Goal: Task Accomplishment & Management: Manage account settings

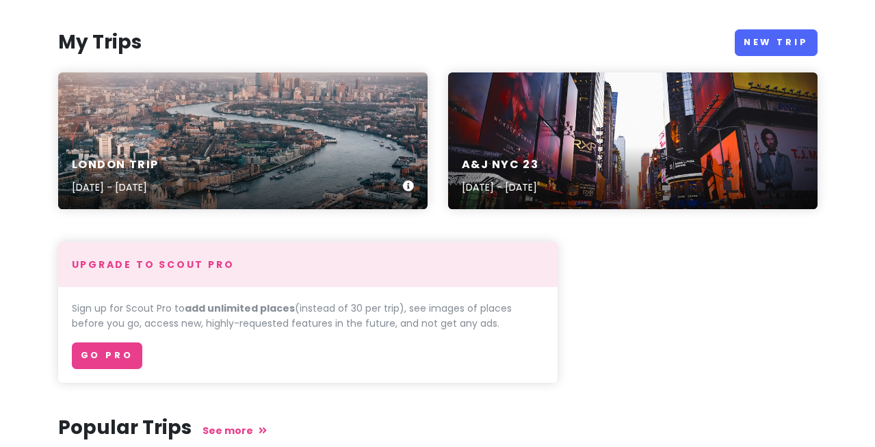
scroll to position [142, 0]
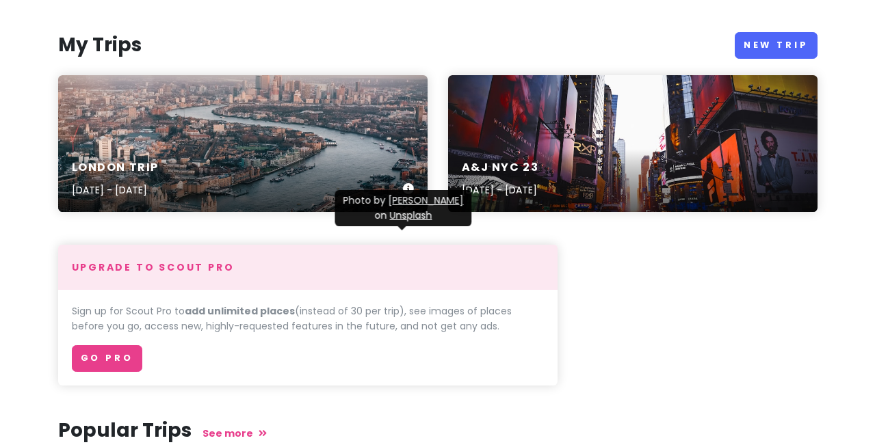
click at [409, 194] on icon at bounding box center [408, 188] width 11 height 11
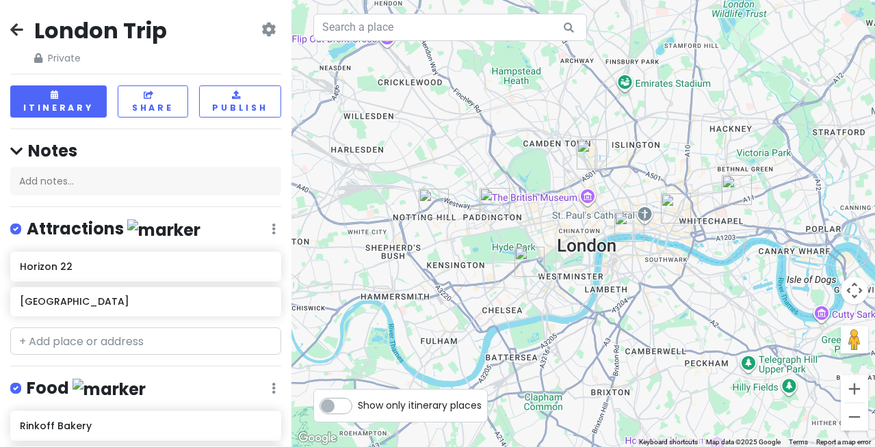
click at [265, 35] on icon at bounding box center [268, 29] width 14 height 11
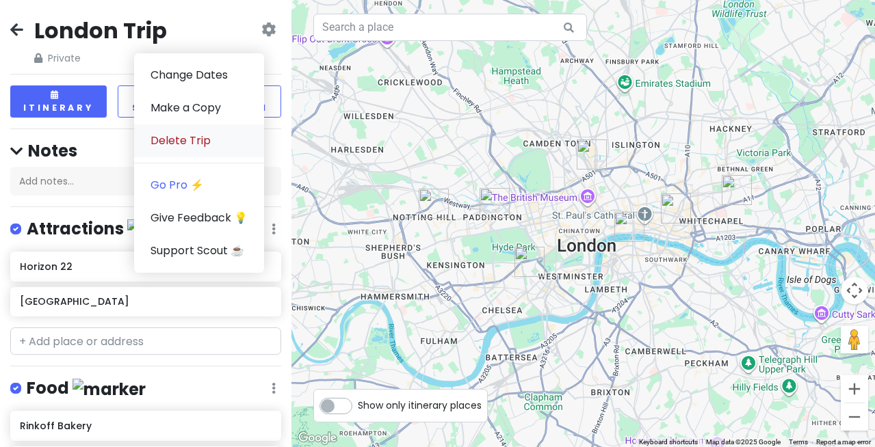
click at [185, 157] on link "Delete Trip" at bounding box center [199, 141] width 130 height 33
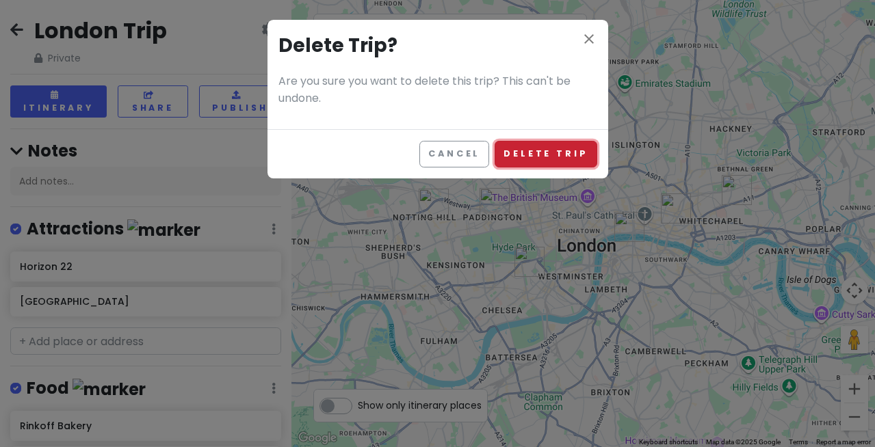
click at [533, 168] on button "Delete Trip" at bounding box center [546, 154] width 102 height 27
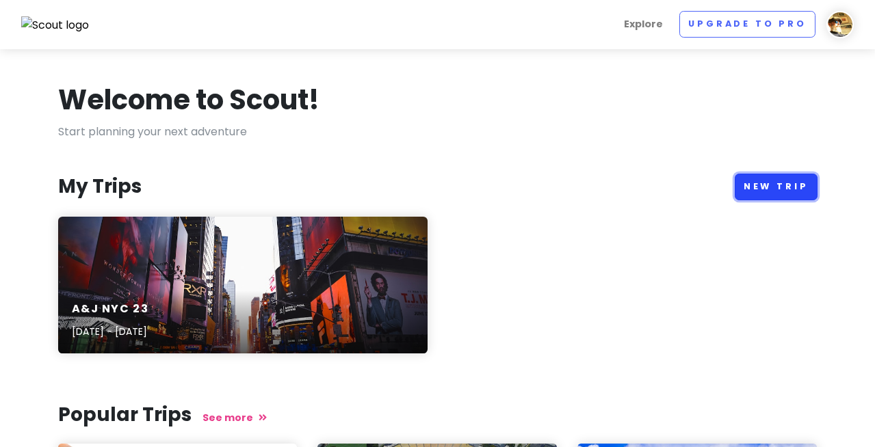
click at [764, 200] on link "New Trip" at bounding box center [776, 187] width 83 height 27
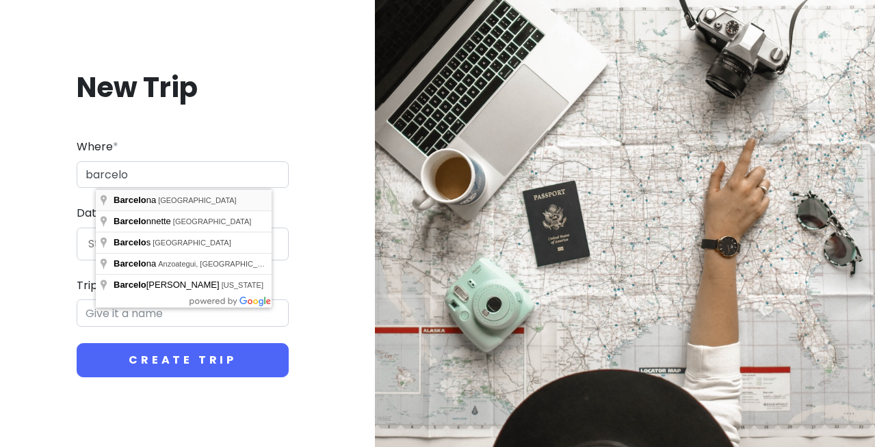
type input "[GEOGRAPHIC_DATA], [GEOGRAPHIC_DATA]"
type input "Barcelona Trip"
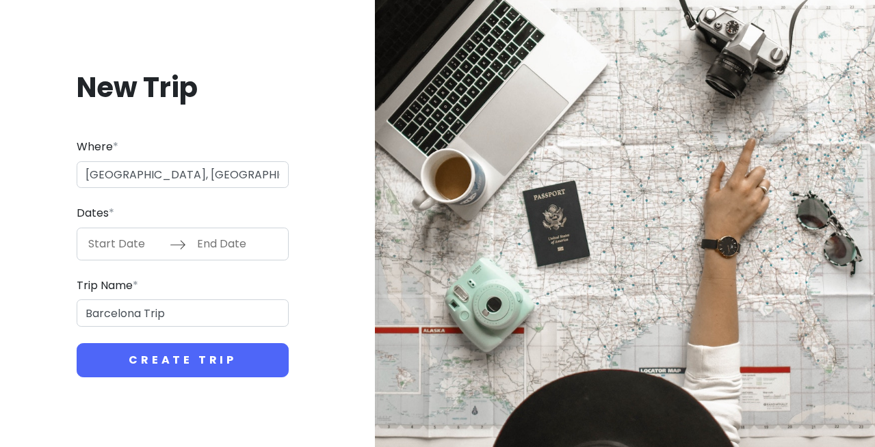
click at [186, 252] on icon at bounding box center [178, 245] width 16 height 16
click at [153, 254] on input "Start Date" at bounding box center [125, 244] width 89 height 31
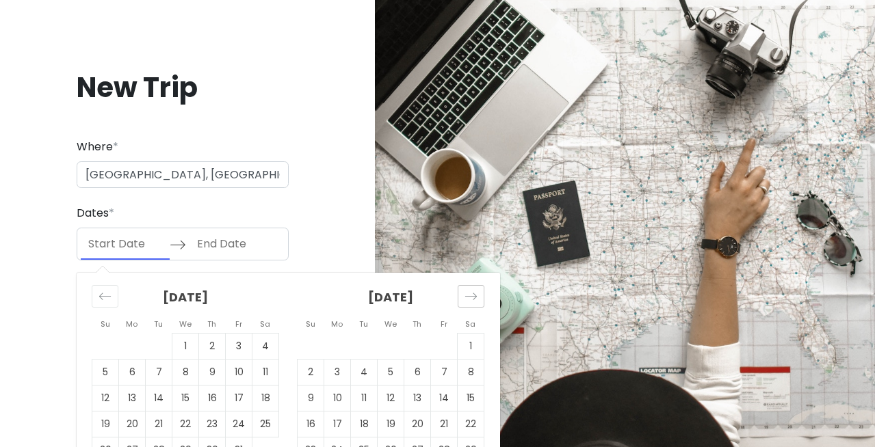
click at [477, 300] on icon "Move forward to switch to the next month." at bounding box center [471, 296] width 12 height 7
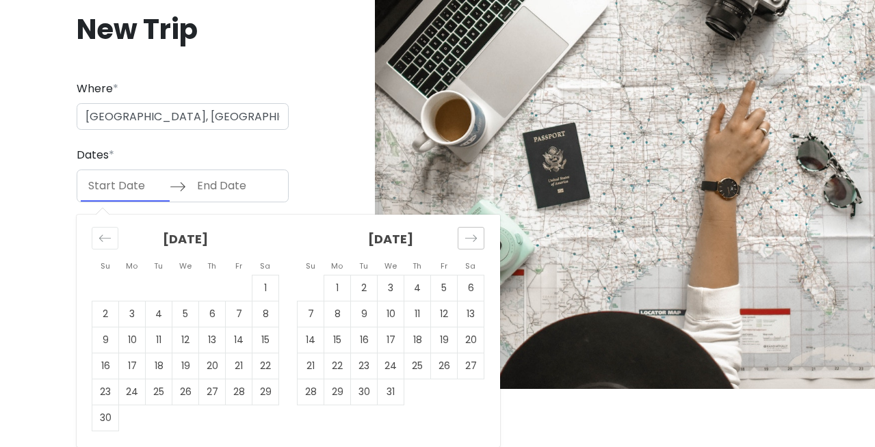
click at [478, 235] on icon "Move forward to switch to the next month." at bounding box center [471, 238] width 13 height 13
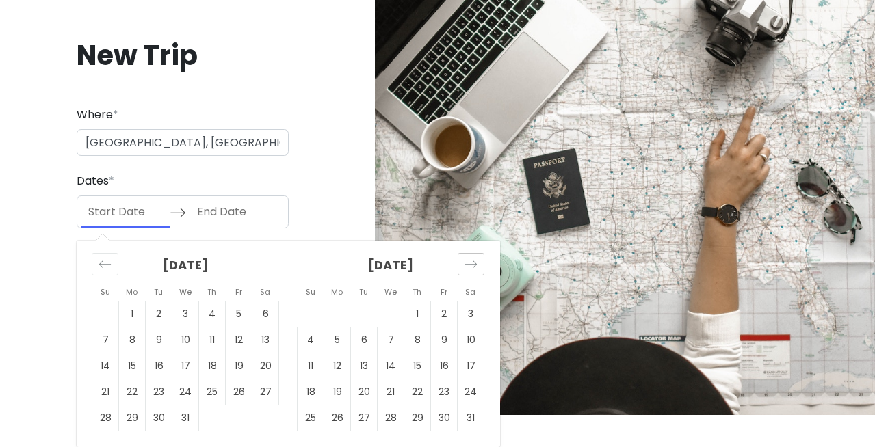
click at [489, 235] on div at bounding box center [625, 191] width 500 height 447
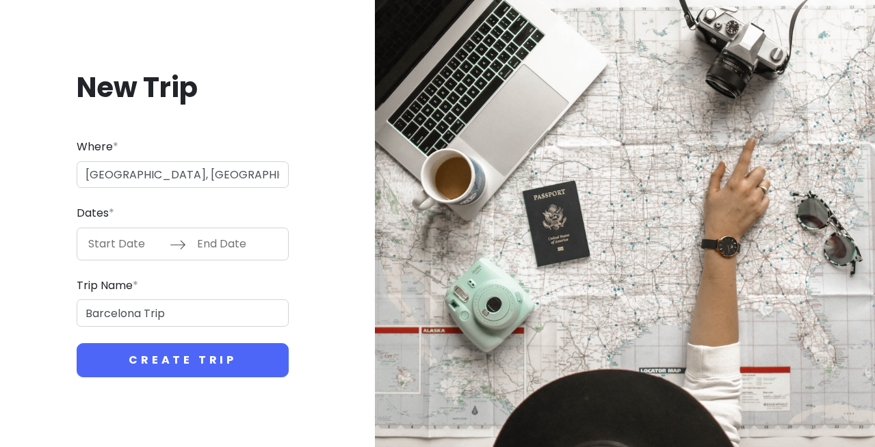
click at [213, 228] on div "Navigate forward to interact with the calendar and select a date. Press the que…" at bounding box center [183, 244] width 212 height 33
click at [186, 237] on icon at bounding box center [178, 245] width 16 height 16
click at [170, 229] on input "Start Date" at bounding box center [125, 244] width 89 height 31
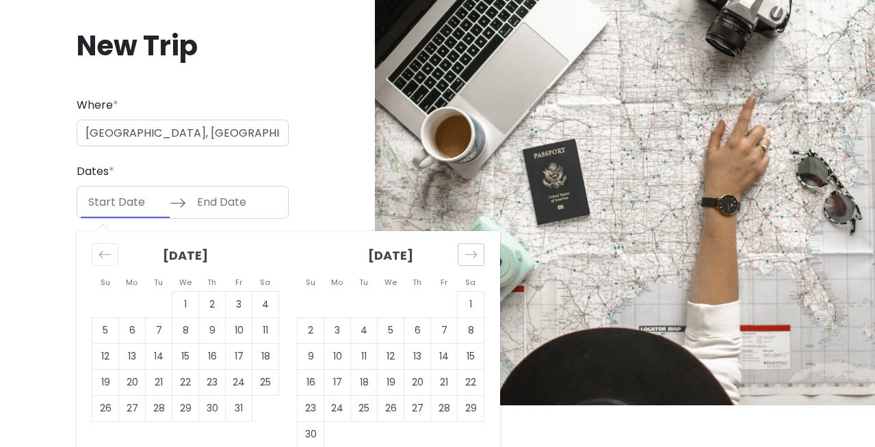
click at [478, 261] on icon "Move forward to switch to the next month." at bounding box center [471, 254] width 13 height 13
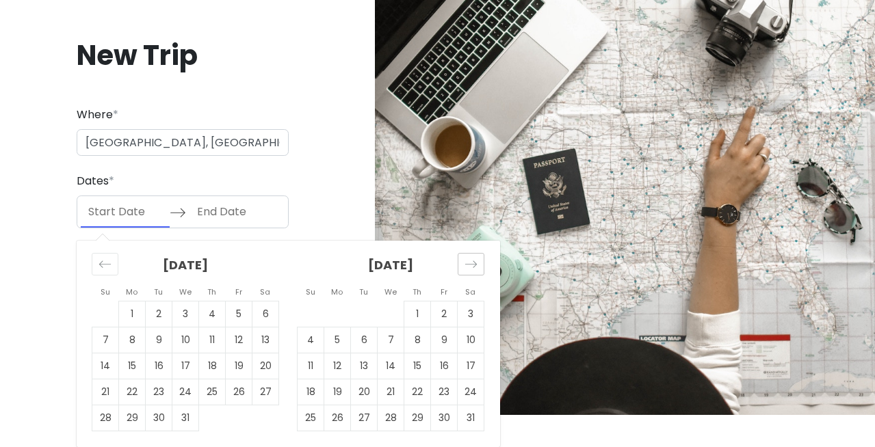
click at [478, 261] on icon "Move forward to switch to the next month." at bounding box center [471, 264] width 13 height 13
click at [458, 341] on td "13" at bounding box center [444, 340] width 27 height 26
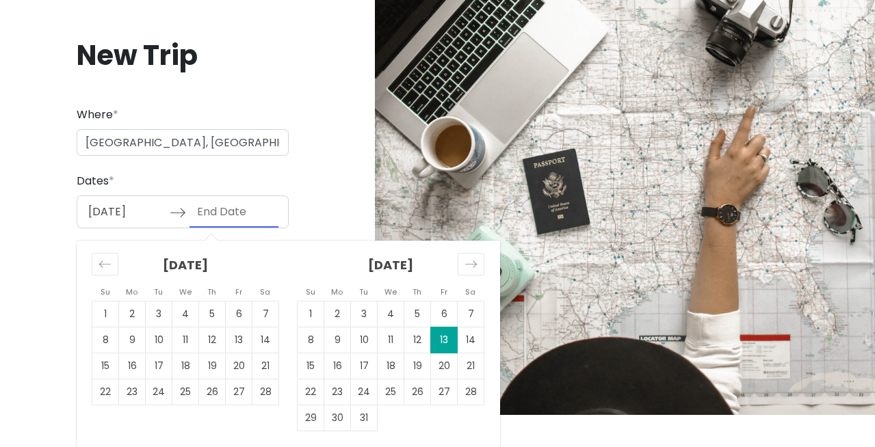
click at [170, 222] on input "[DATE]" at bounding box center [125, 211] width 89 height 31
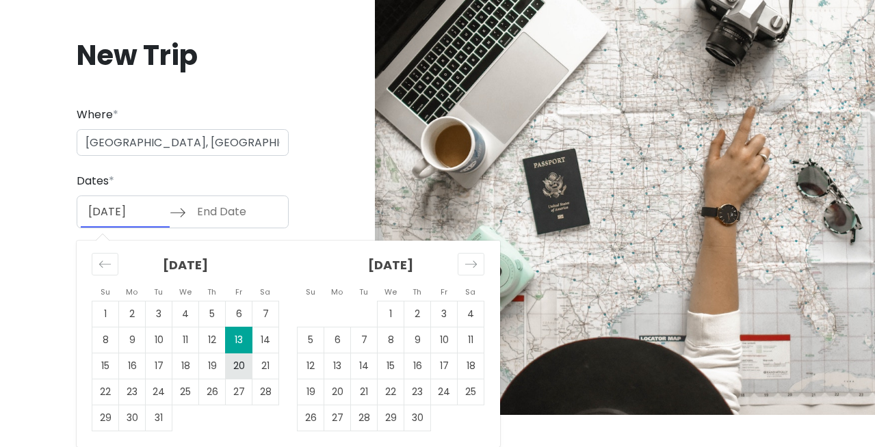
click at [252, 365] on td "20" at bounding box center [239, 366] width 27 height 26
click at [287, 211] on div "New Trip Where * [GEOGRAPHIC_DATA], [GEOGRAPHIC_DATA] Dates * [DATE] Navigate f…" at bounding box center [182, 192] width 343 height 374
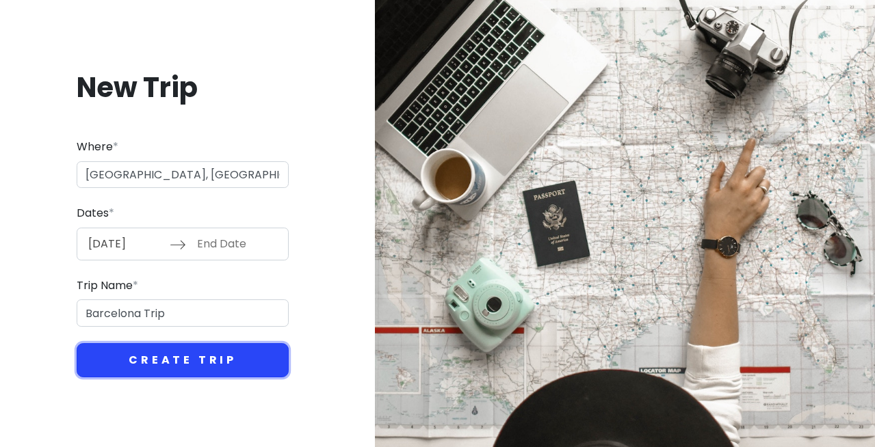
click at [203, 378] on button "Create Trip" at bounding box center [183, 360] width 212 height 34
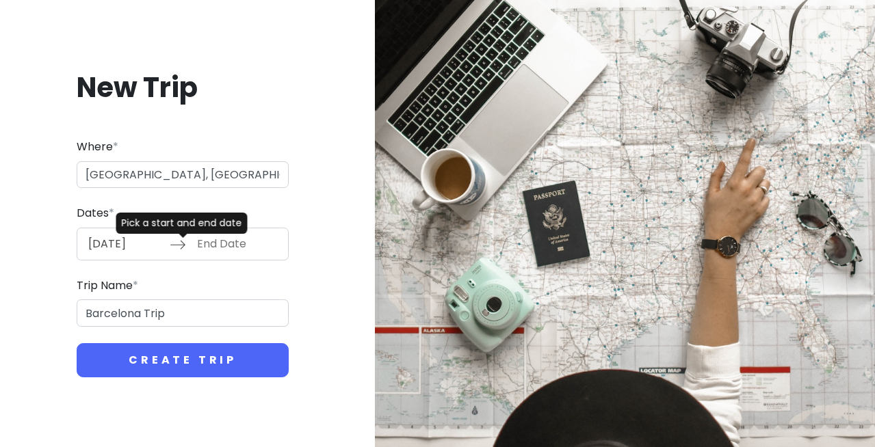
click at [186, 237] on icon at bounding box center [178, 245] width 16 height 16
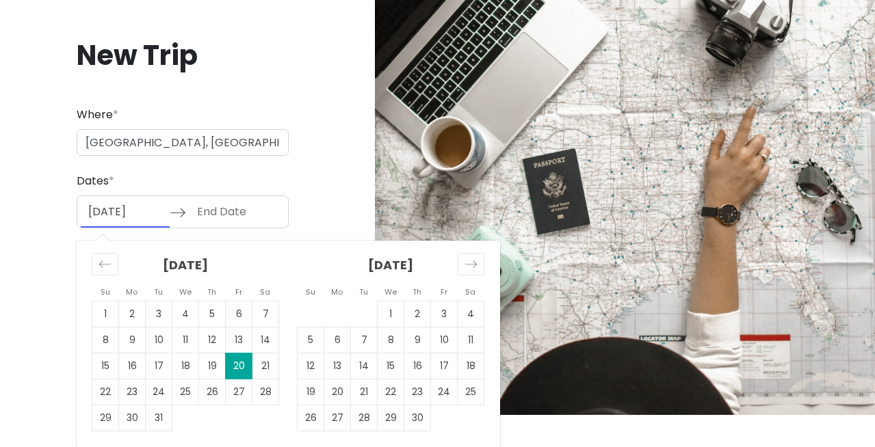
click at [157, 213] on input "[DATE]" at bounding box center [125, 211] width 89 height 31
click at [252, 335] on td "13" at bounding box center [239, 340] width 27 height 26
type input "[DATE]"
click at [244, 207] on div "[DATE] Navigate forward to interact with the calendar and select a date. Press …" at bounding box center [183, 212] width 212 height 33
click at [190, 228] on input "End Date" at bounding box center [234, 211] width 89 height 31
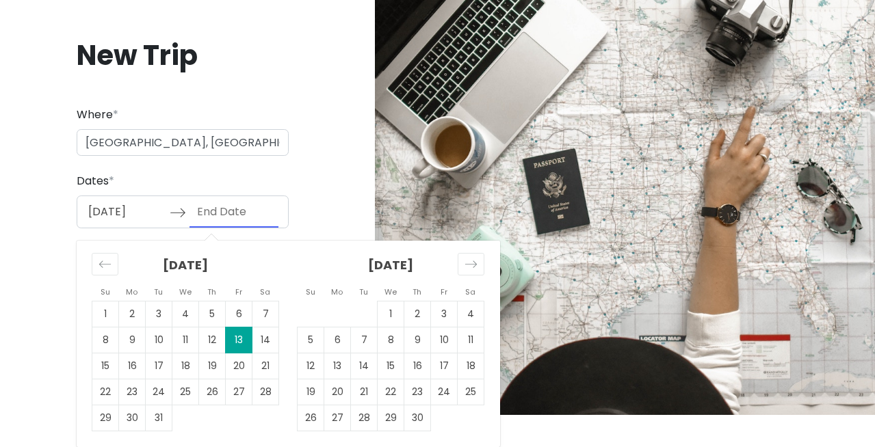
scroll to position [42, 0]
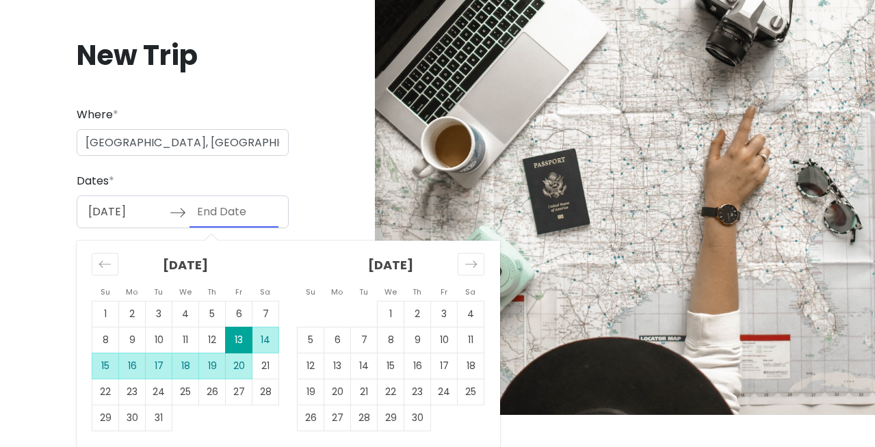
click at [252, 359] on td "20" at bounding box center [239, 366] width 27 height 26
type input "[DATE]"
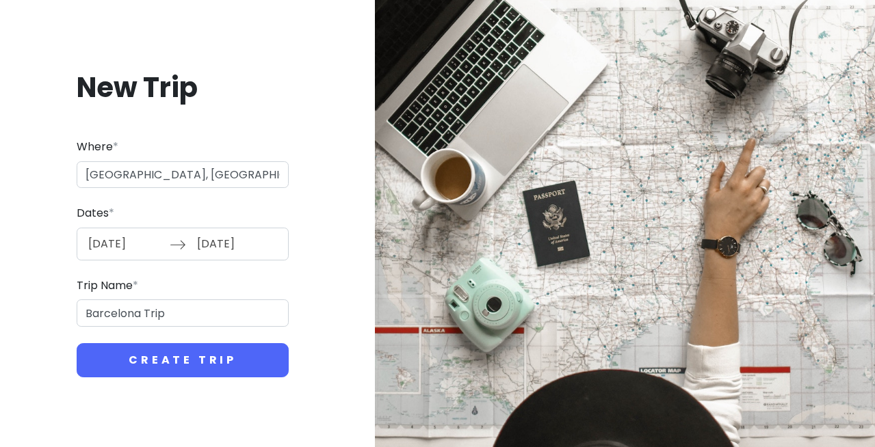
scroll to position [42, 0]
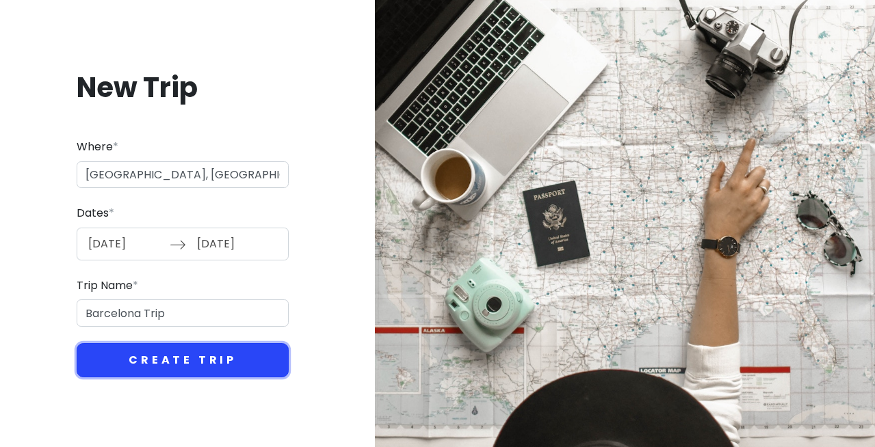
click at [171, 378] on button "Create Trip" at bounding box center [183, 360] width 212 height 34
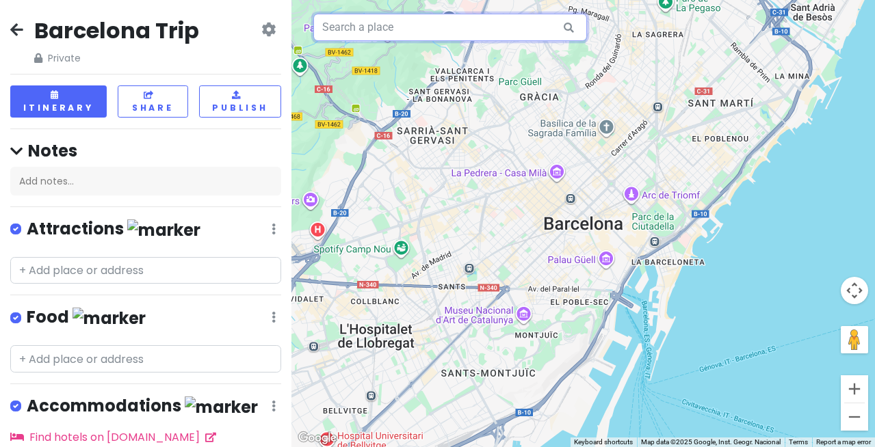
click at [408, 41] on input "text" at bounding box center [450, 27] width 274 height 27
paste input "Hyatt Regency [GEOGRAPHIC_DATA]"
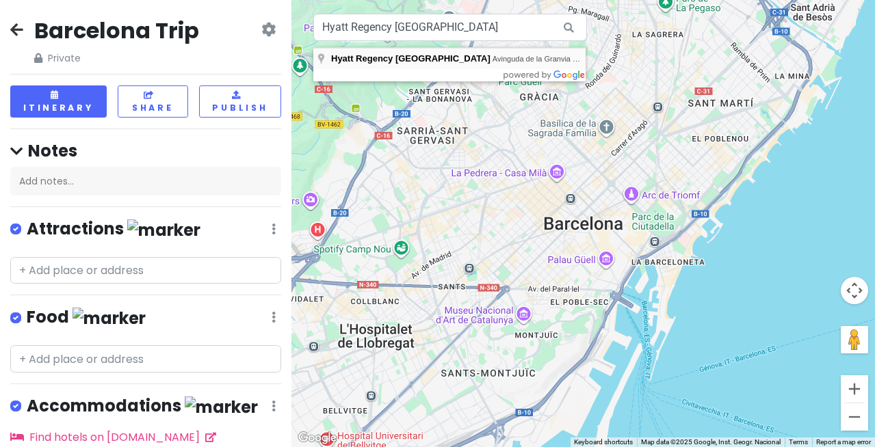
type input "[GEOGRAPHIC_DATA], [GEOGRAPHIC_DATA] de l’Hospitalet, [GEOGRAPHIC_DATA], [GEOGR…"
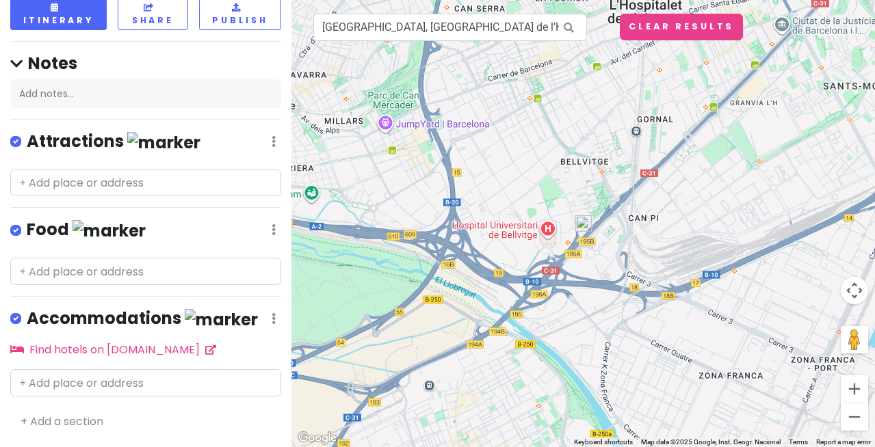
scroll to position [214, 0]
click at [92, 369] on input "text" at bounding box center [145, 382] width 271 height 27
paste input "Hyatt Regency [GEOGRAPHIC_DATA]"
type input "Hyatt Regency [GEOGRAPHIC_DATA]"
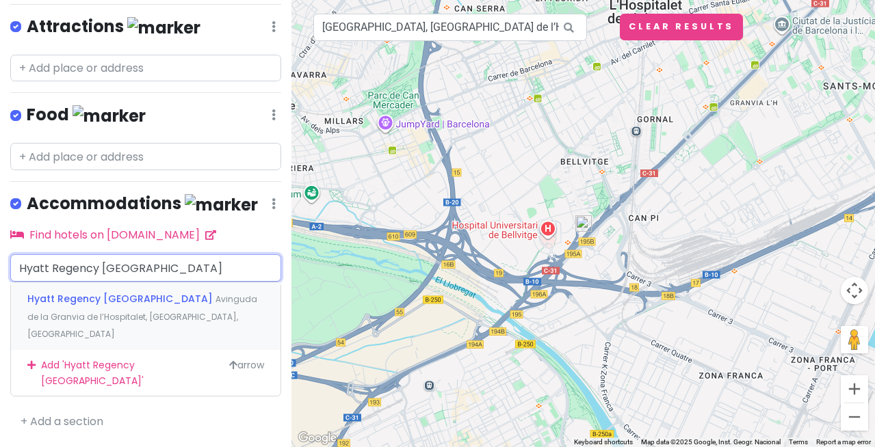
click at [107, 306] on span "Hyatt Regency [GEOGRAPHIC_DATA]" at bounding box center [121, 299] width 188 height 14
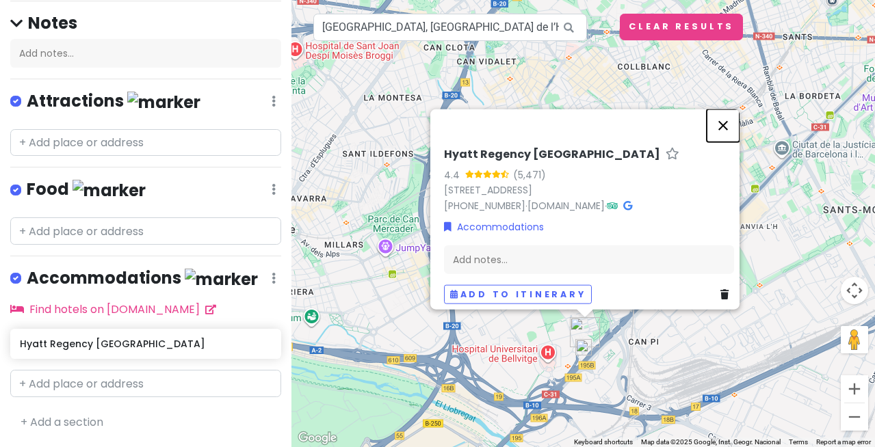
click at [729, 109] on button "Close" at bounding box center [723, 125] width 33 height 33
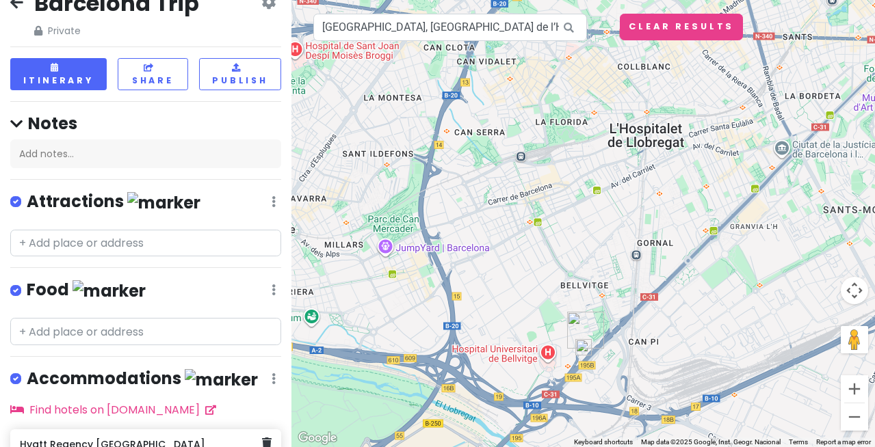
scroll to position [25, 0]
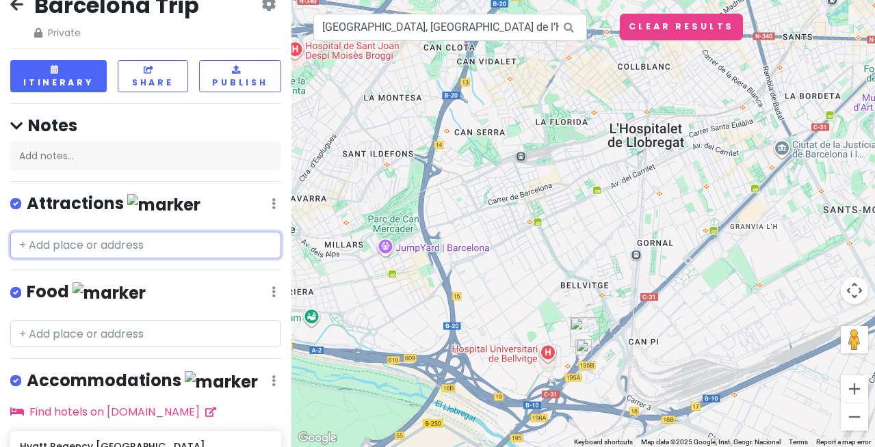
click at [104, 259] on input "text" at bounding box center [145, 245] width 271 height 27
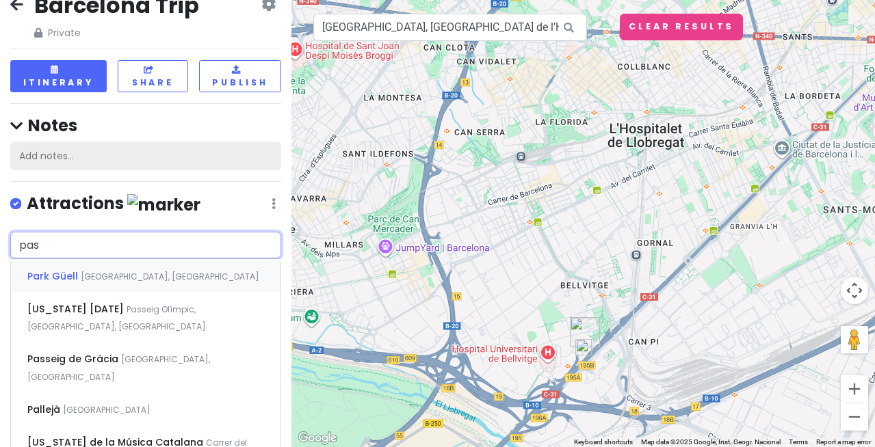
type input "pass"
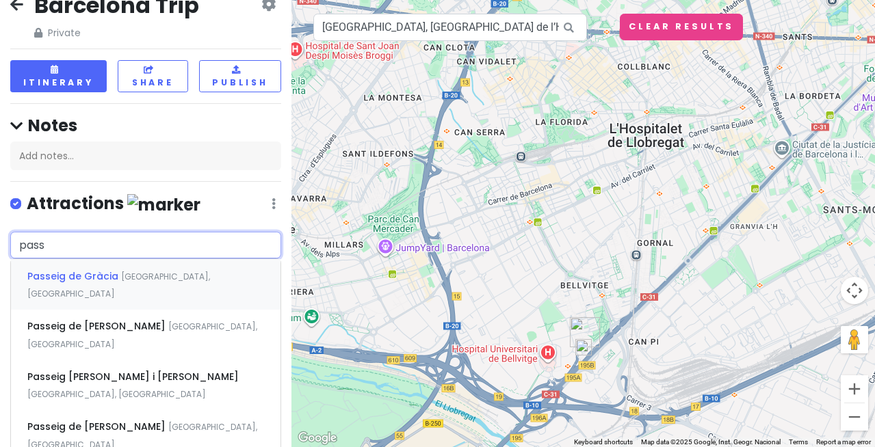
click at [113, 283] on span "Passeig de Gràcia" at bounding box center [74, 277] width 94 height 14
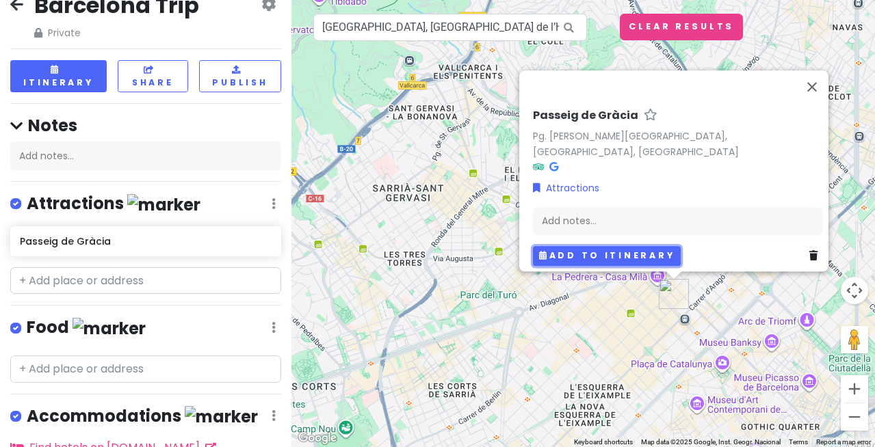
click at [582, 246] on button "Add to itinerary" at bounding box center [607, 256] width 148 height 20
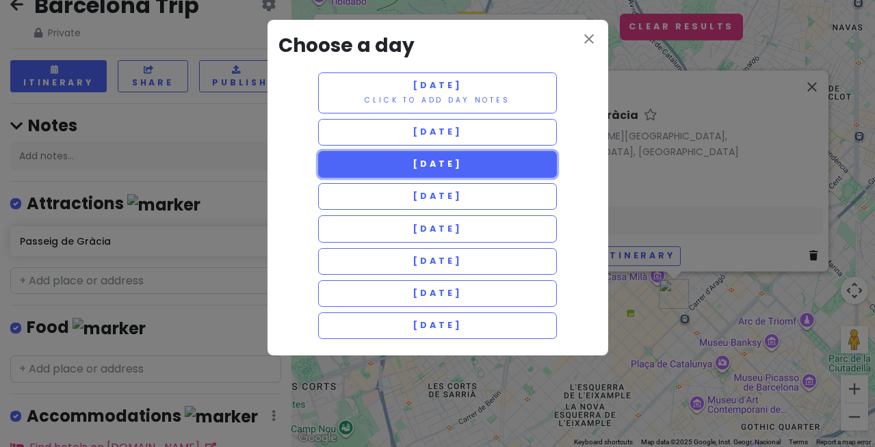
click at [413, 170] on span "[DATE]" at bounding box center [437, 164] width 49 height 12
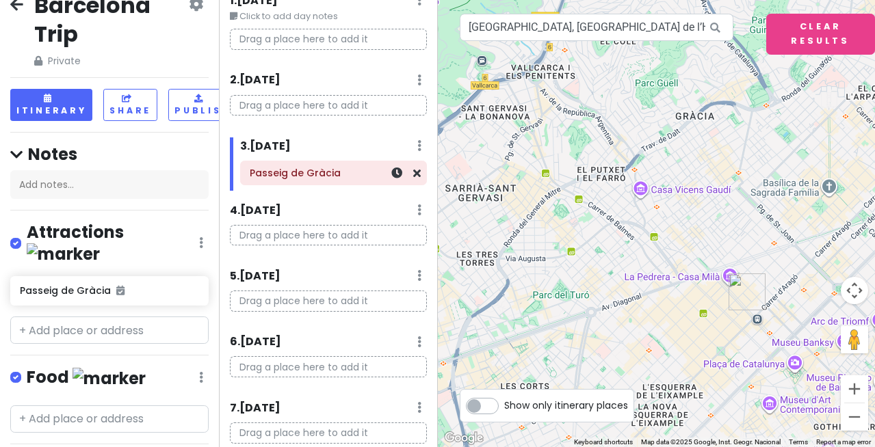
scroll to position [64, 0]
click at [397, 180] on link at bounding box center [396, 172] width 11 height 16
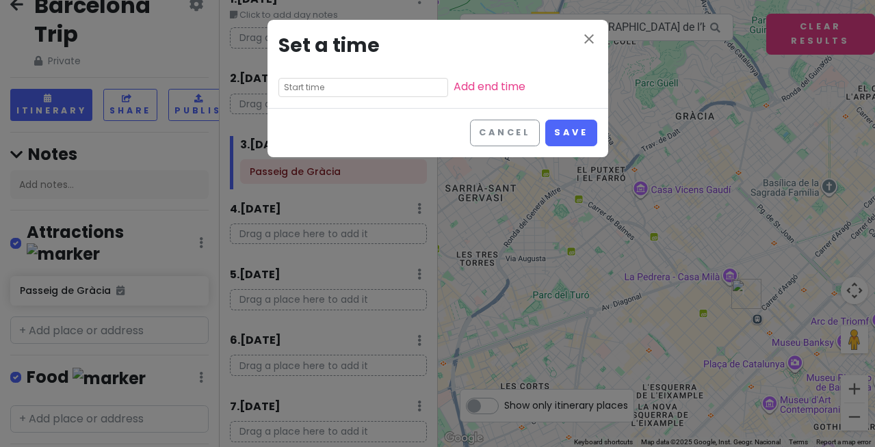
click at [334, 97] on input "text" at bounding box center [363, 87] width 170 height 19
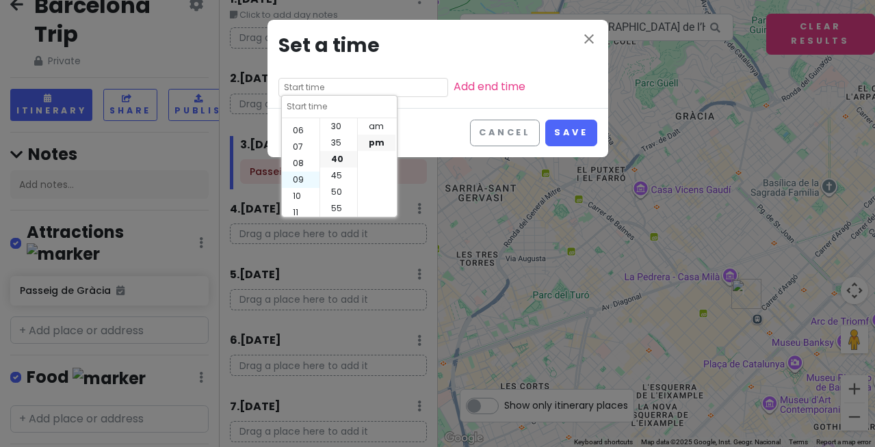
scroll to position [99, 0]
click at [298, 159] on li "08" at bounding box center [301, 159] width 38 height 16
type input "8:40 pm"
click at [337, 129] on li "30" at bounding box center [338, 126] width 37 height 16
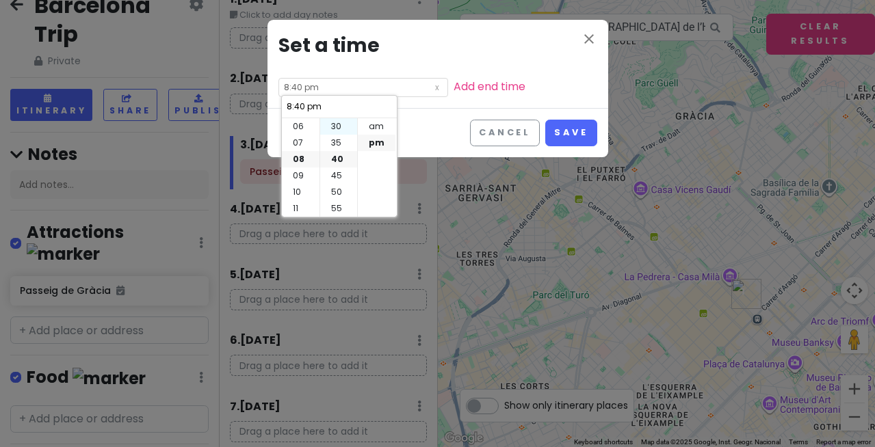
type input "8:30 pm"
click at [372, 127] on li "am" at bounding box center [377, 126] width 38 height 16
type input "8:30 am"
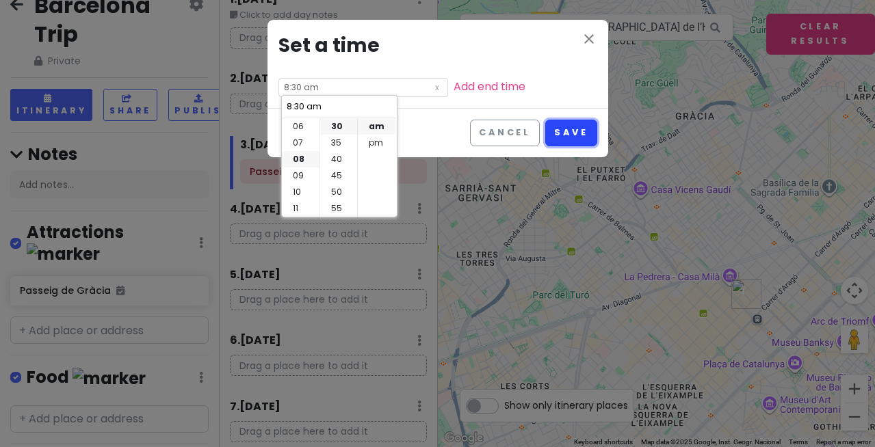
click at [569, 146] on button "Save" at bounding box center [570, 133] width 51 height 27
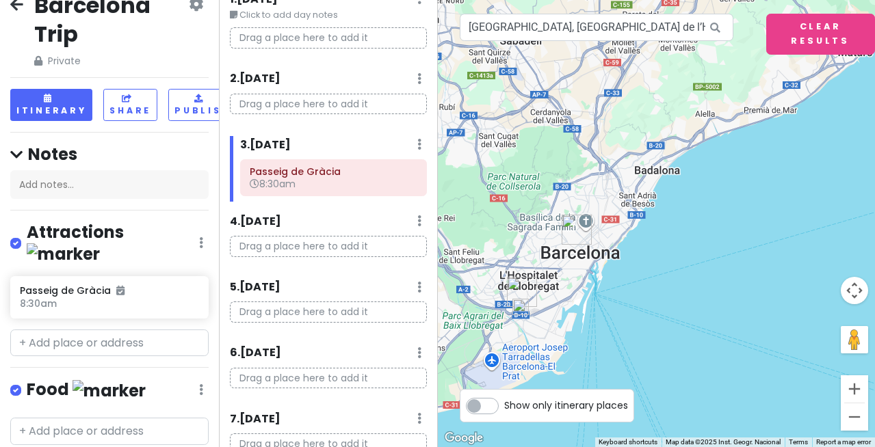
drag, startPoint x: 605, startPoint y: 341, endPoint x: 614, endPoint y: 270, distance: 71.1
click at [614, 270] on div at bounding box center [657, 223] width 438 height 447
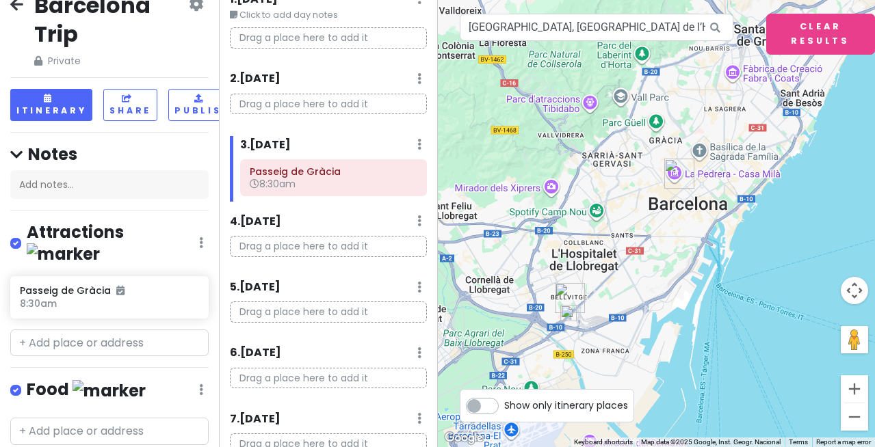
drag, startPoint x: 526, startPoint y: 315, endPoint x: 681, endPoint y: 274, distance: 160.7
click at [681, 274] on div at bounding box center [657, 223] width 438 height 447
click at [417, 150] on icon at bounding box center [419, 144] width 4 height 11
click at [358, 159] on div "3 . [DATE] Add Day Notes Delete Day" at bounding box center [333, 147] width 187 height 23
click at [419, 150] on icon at bounding box center [419, 144] width 4 height 11
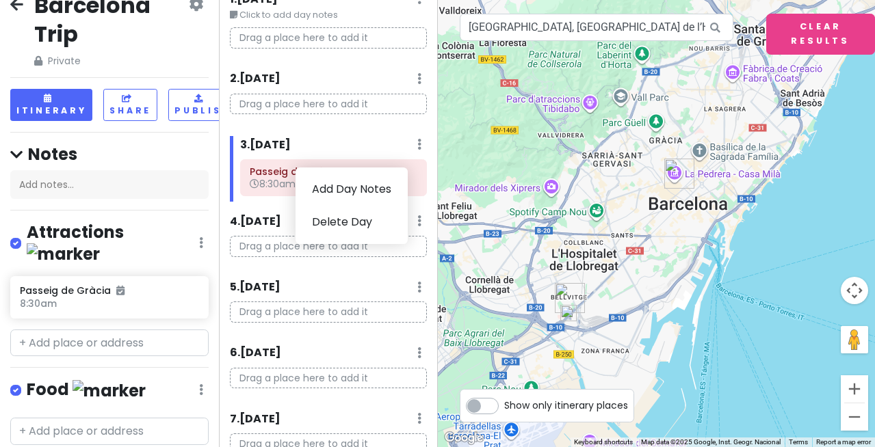
click at [356, 159] on div "3 . [DATE] Add Day Notes Delete Day" at bounding box center [333, 147] width 187 height 23
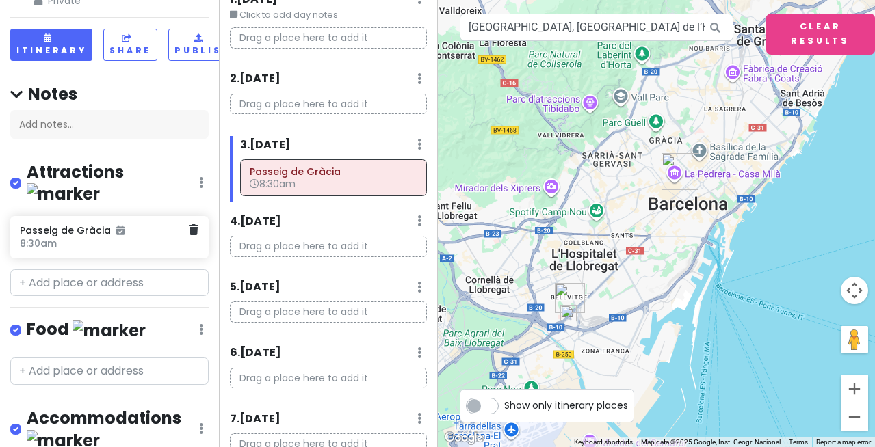
scroll to position [86, 0]
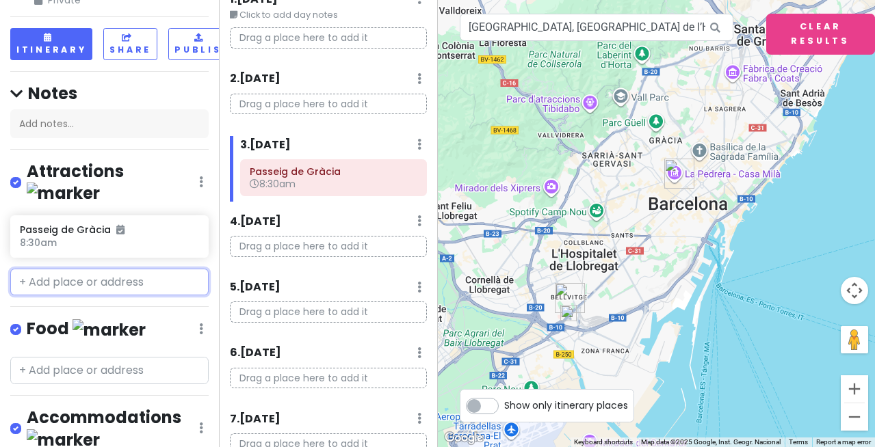
click at [100, 296] on input "text" at bounding box center [109, 282] width 198 height 27
paste input "Hyatt Regency [GEOGRAPHIC_DATA]"
type input "Hyatt Regency [GEOGRAPHIC_DATA]"
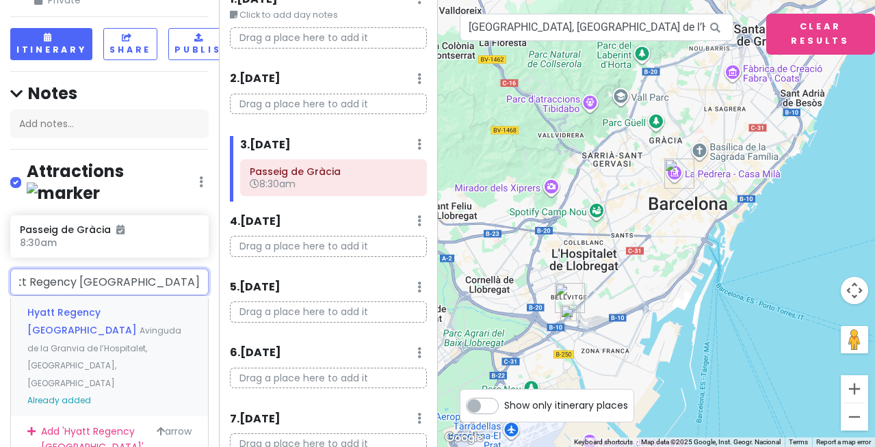
click at [139, 337] on span "Hyatt Regency [GEOGRAPHIC_DATA]" at bounding box center [83, 321] width 112 height 31
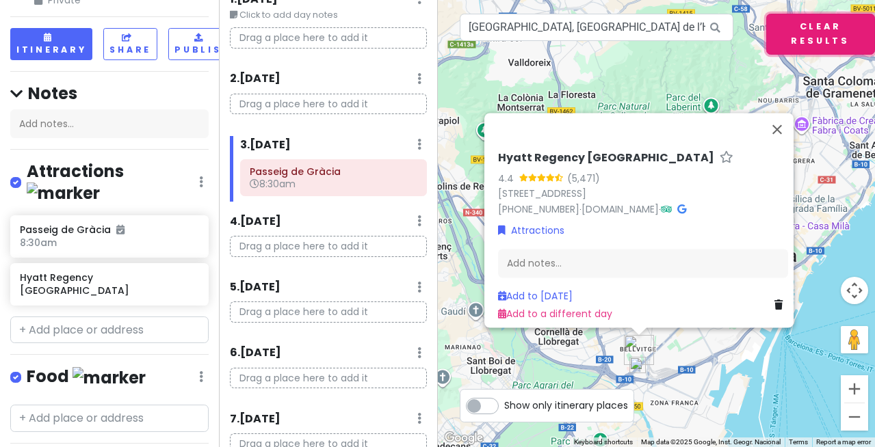
click at [837, 45] on button "Clear Results" at bounding box center [820, 34] width 109 height 41
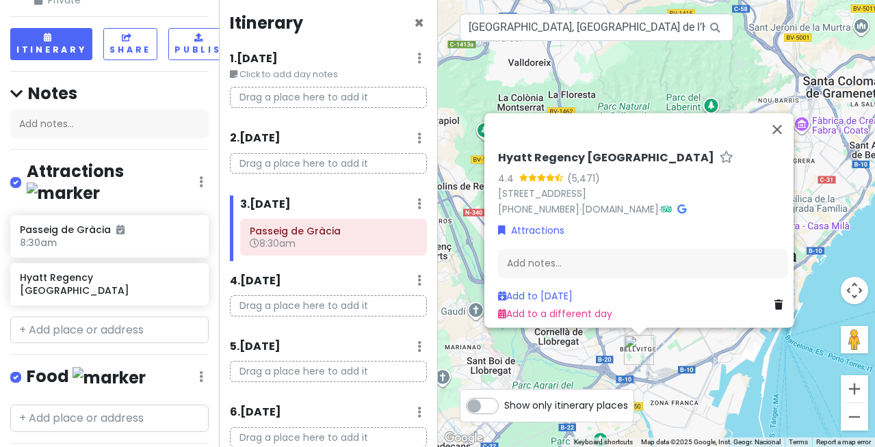
scroll to position [2, 0]
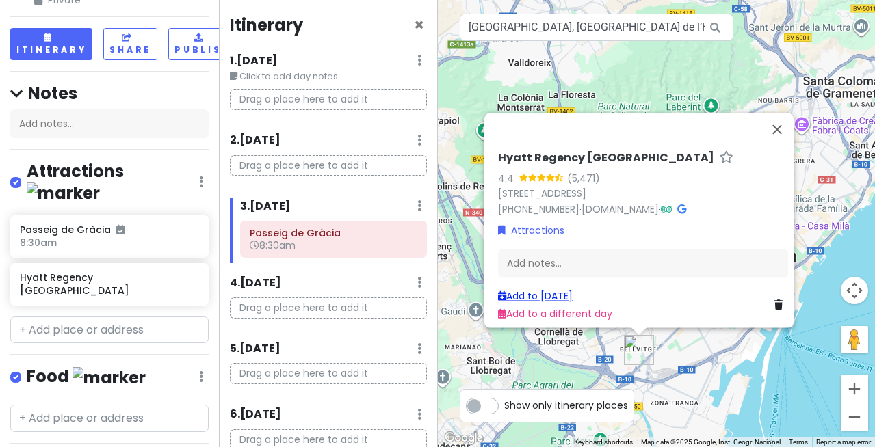
click at [546, 289] on link "Add to [DATE]" at bounding box center [535, 296] width 75 height 14
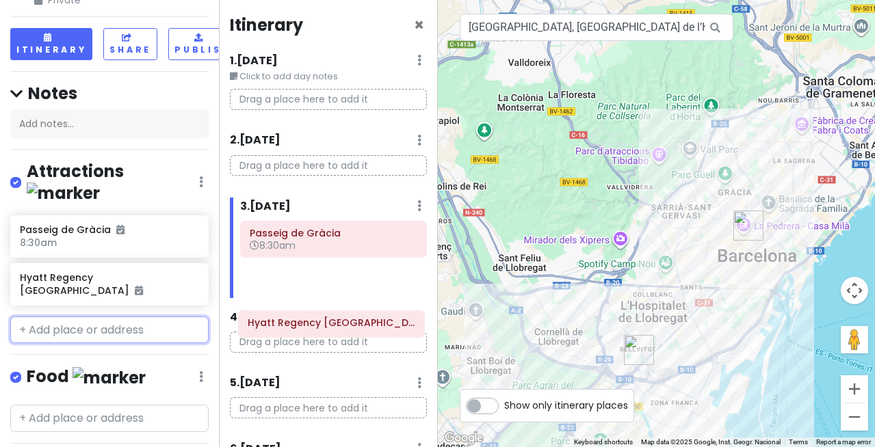
scroll to position [3, 0]
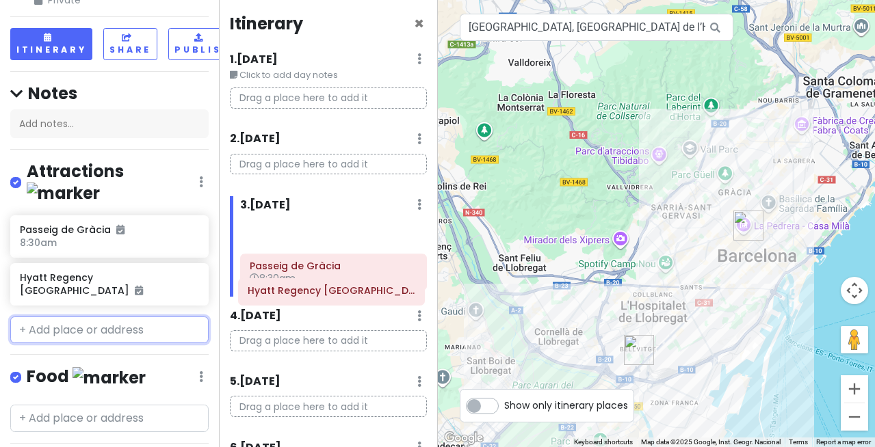
drag, startPoint x: 346, startPoint y: 344, endPoint x: 344, endPoint y: 298, distance: 45.9
click at [344, 297] on div "Passeig [PERSON_NAME] 8:30am [GEOGRAPHIC_DATA]" at bounding box center [333, 258] width 207 height 77
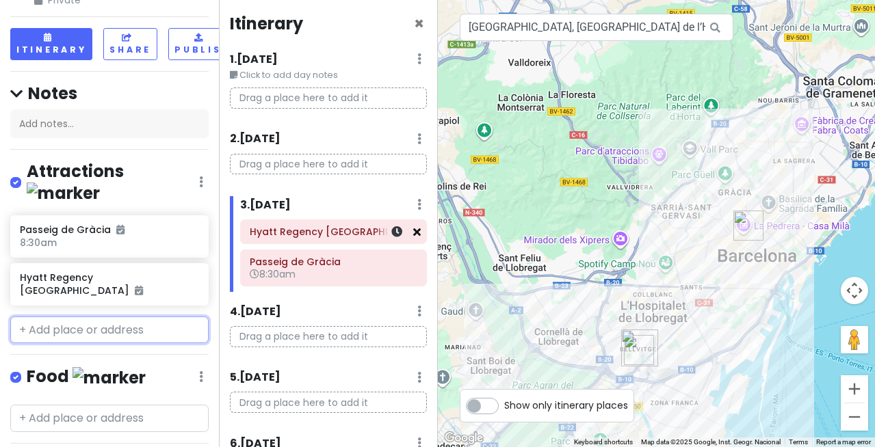
click at [417, 237] on icon at bounding box center [417, 231] width 8 height 11
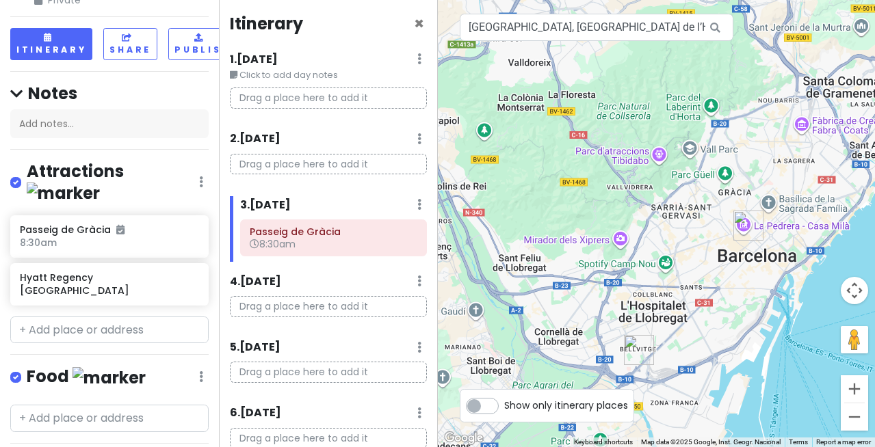
click at [391, 220] on div "3 . [DATE] Add Day Notes Delete Day" at bounding box center [333, 207] width 187 height 23
click at [382, 327] on div "Itinerary × 1 . [DATE] Edit Day Notes Delete Day Click to add day notes Drag a …" at bounding box center [328, 223] width 219 height 447
click at [411, 220] on div "3 . [DATE] Add Day Notes Delete Day" at bounding box center [333, 207] width 187 height 23
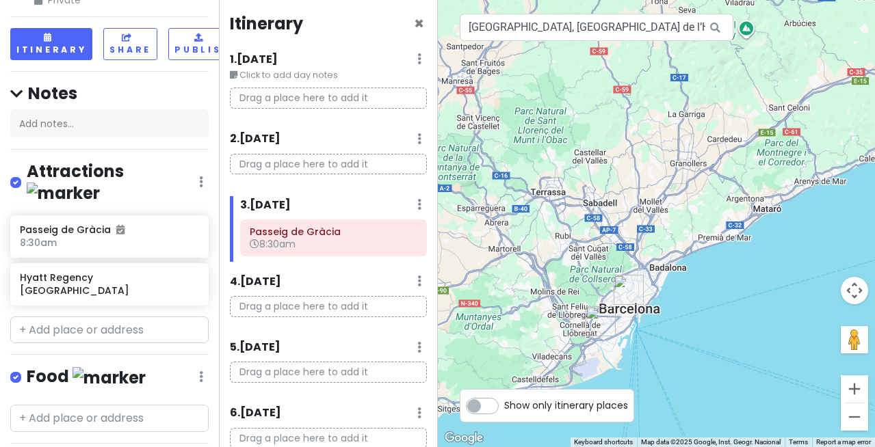
drag, startPoint x: 629, startPoint y: 354, endPoint x: 594, endPoint y: 311, distance: 55.5
click at [593, 312] on img "Hyatt Regency Barcelona Tower" at bounding box center [601, 322] width 30 height 30
click at [119, 300] on div "Hyatt Regency [GEOGRAPHIC_DATA]" at bounding box center [104, 284] width 169 height 31
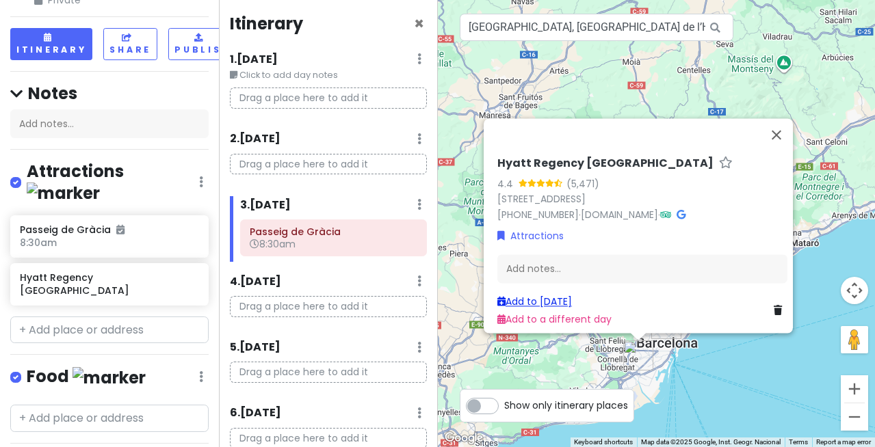
click at [557, 295] on link "Add to [DATE]" at bounding box center [534, 302] width 75 height 14
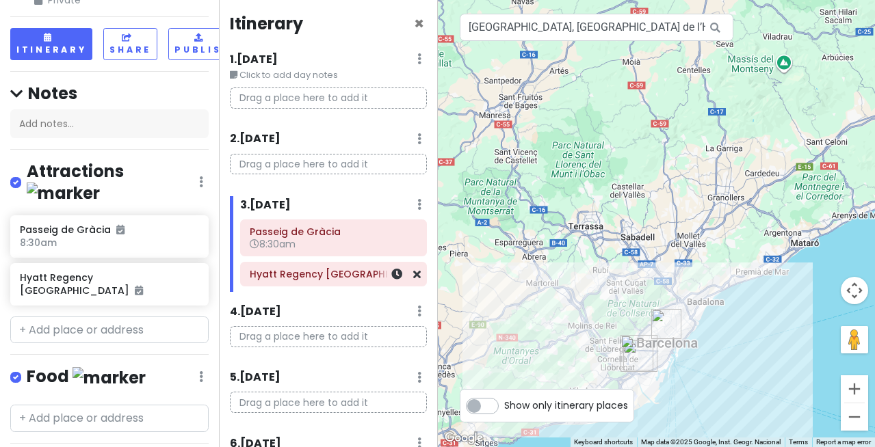
scroll to position [4, 0]
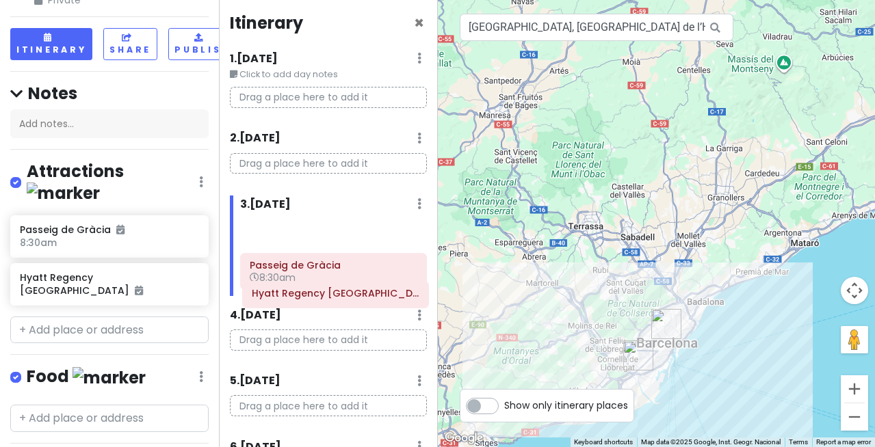
drag, startPoint x: 313, startPoint y: 339, endPoint x: 315, endPoint y: 299, distance: 40.4
click at [315, 296] on div "Passeig [PERSON_NAME] 8:30am [GEOGRAPHIC_DATA]" at bounding box center [333, 257] width 207 height 77
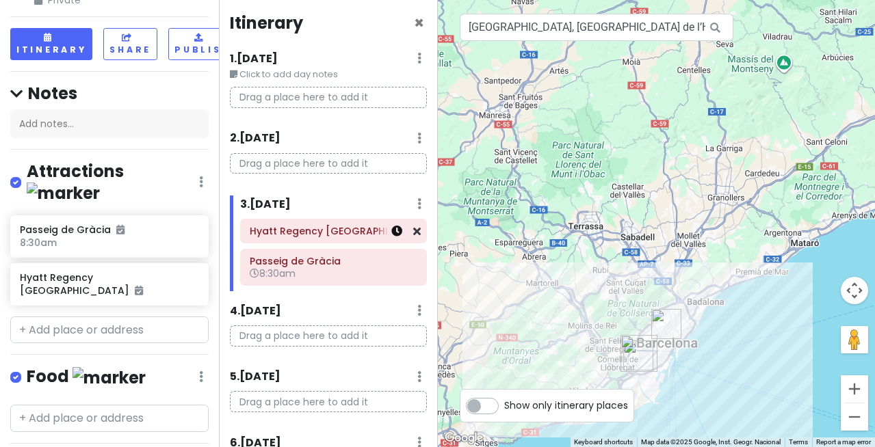
click at [391, 237] on icon at bounding box center [396, 231] width 11 height 11
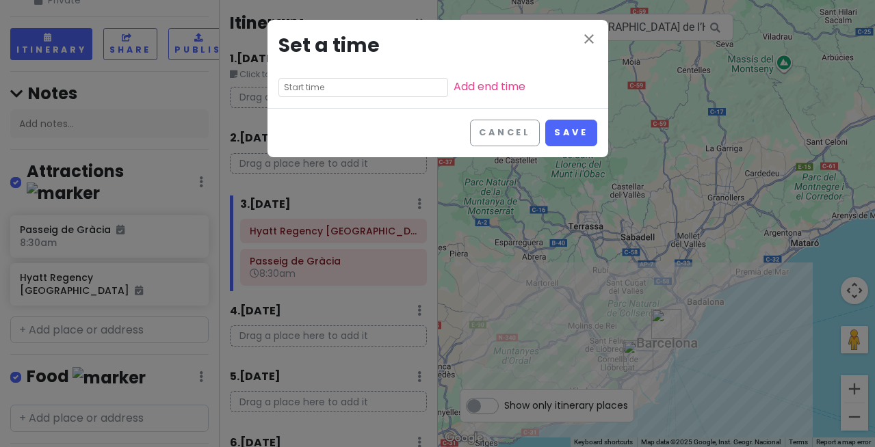
click at [343, 97] on input "text" at bounding box center [363, 87] width 170 height 19
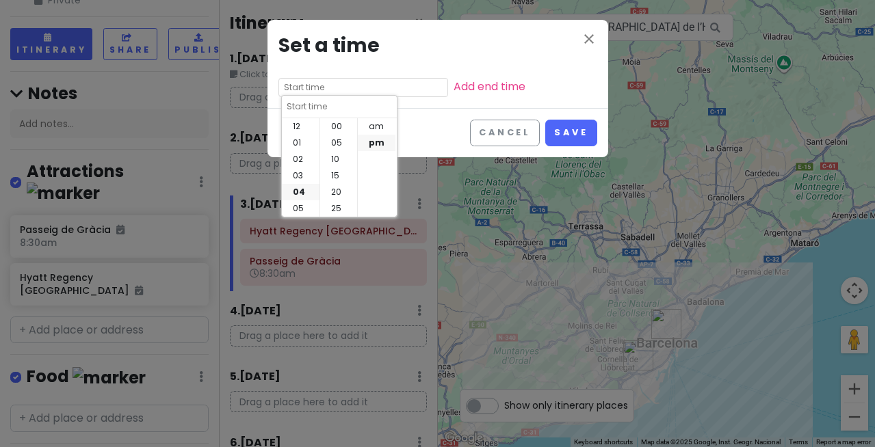
scroll to position [99, 0]
click at [307, 194] on li "08" at bounding box center [301, 192] width 38 height 16
type input "8:40 pm"
click at [373, 127] on li "am" at bounding box center [377, 126] width 38 height 16
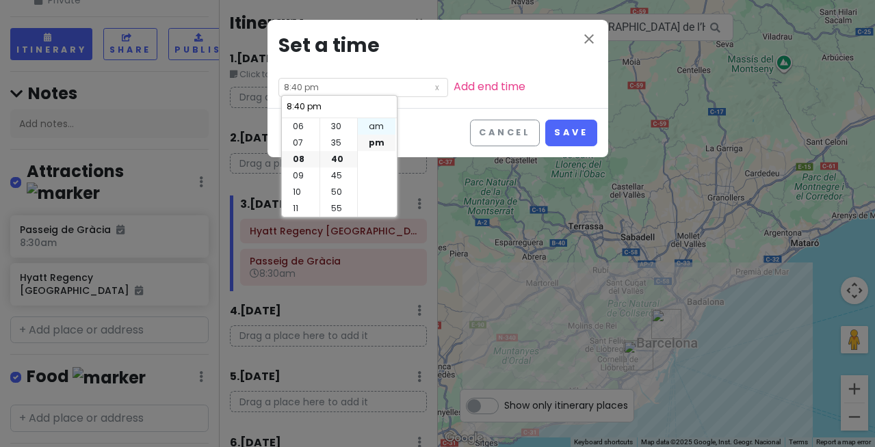
type input "8:40 am"
click at [337, 129] on li "00" at bounding box center [338, 126] width 37 height 16
type input "8:00 am"
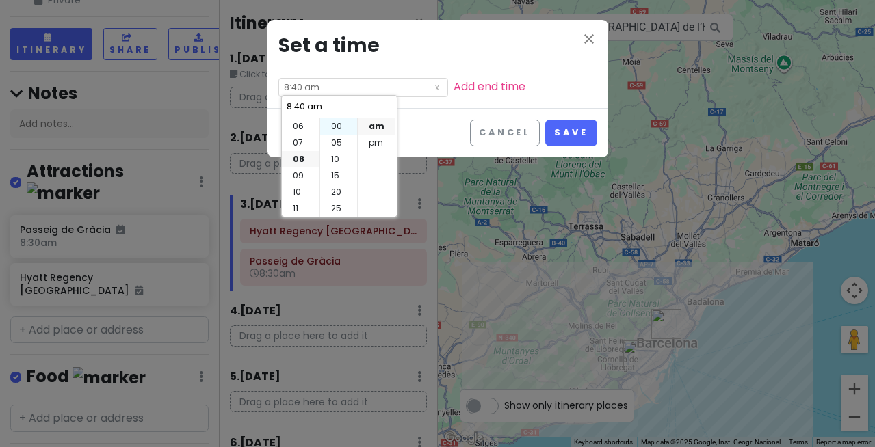
type input "8:00 am"
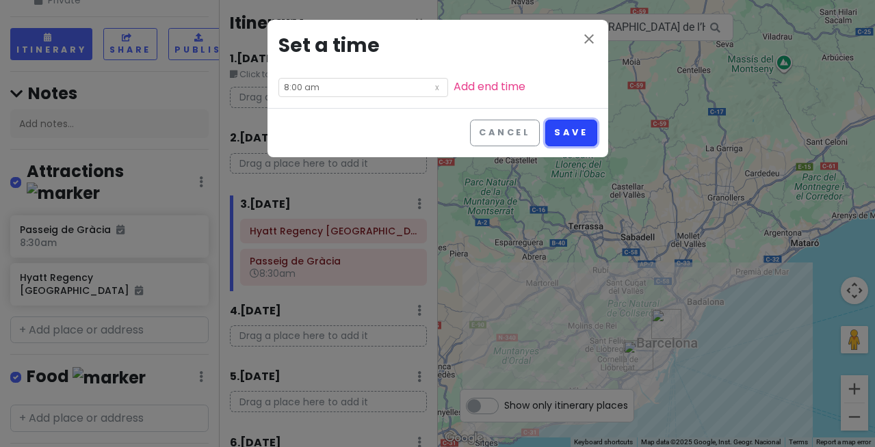
click at [551, 146] on button "Save" at bounding box center [570, 133] width 51 height 27
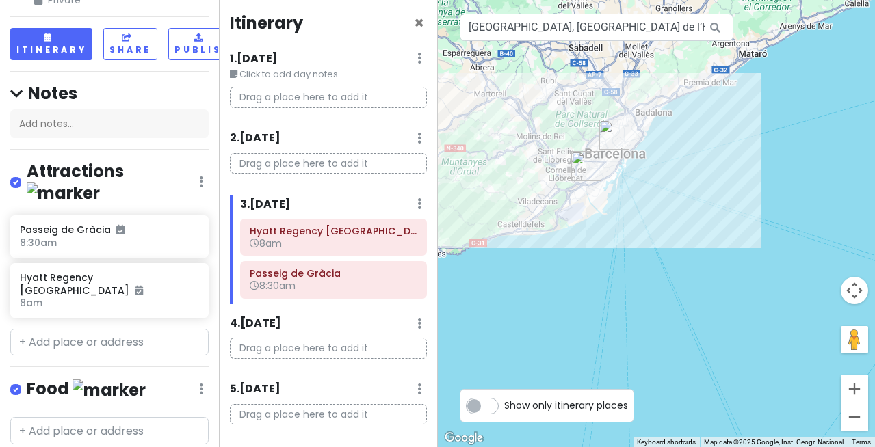
drag, startPoint x: 607, startPoint y: 338, endPoint x: 555, endPoint y: 146, distance: 198.5
click at [555, 146] on div at bounding box center [657, 223] width 438 height 447
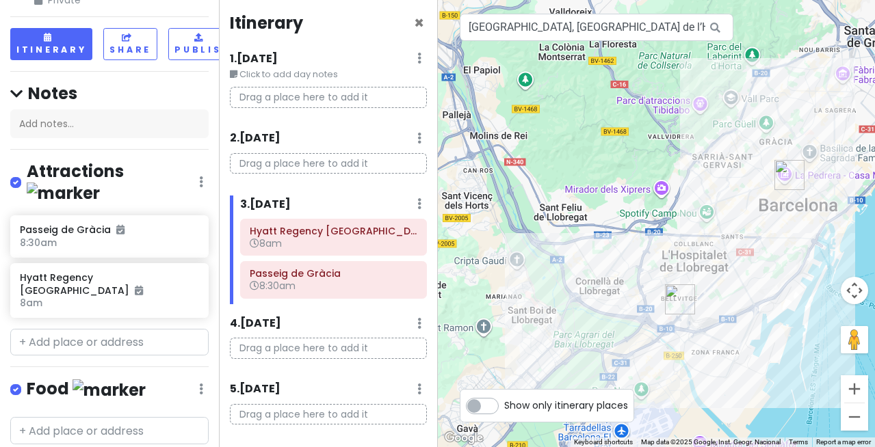
drag, startPoint x: 564, startPoint y: 204, endPoint x: 566, endPoint y: 261, distance: 57.5
click at [571, 263] on div at bounding box center [657, 223] width 438 height 447
